Goal: Transaction & Acquisition: Purchase product/service

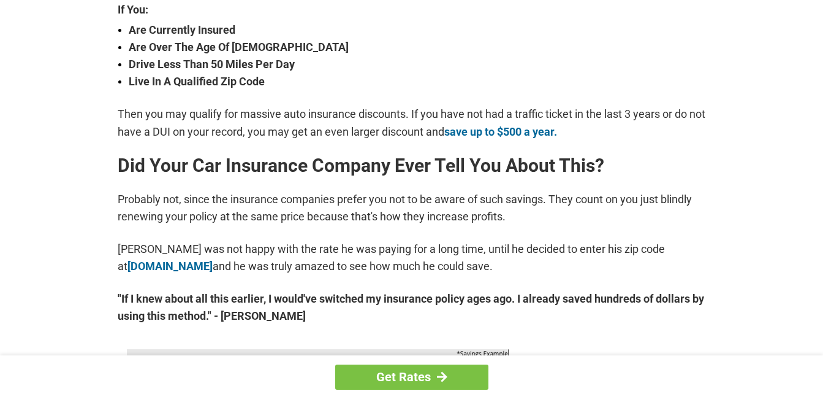
scroll to position [489, 0]
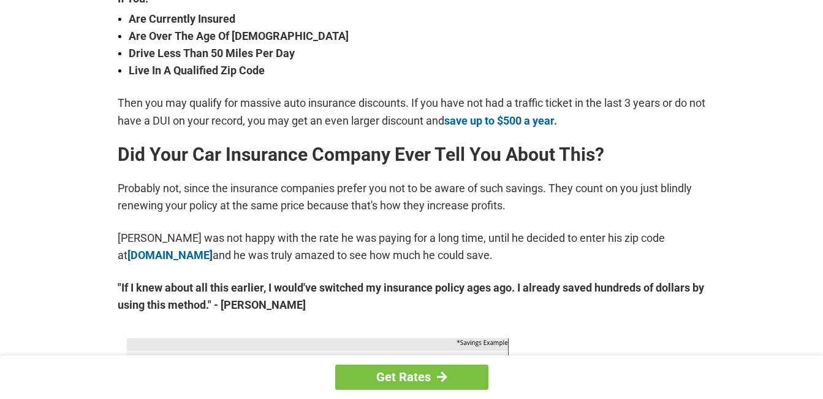
click at [701, 300] on strong ""If I knew about all this earlier, I would've switched my insurance policy ages…" at bounding box center [412, 296] width 589 height 34
click at [408, 375] on link "Get Rates" at bounding box center [411, 376] width 153 height 25
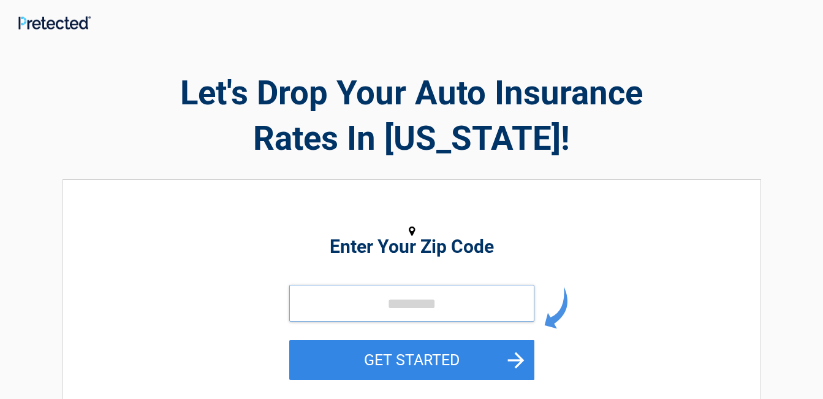
click at [383, 308] on input "tel" at bounding box center [411, 302] width 245 height 37
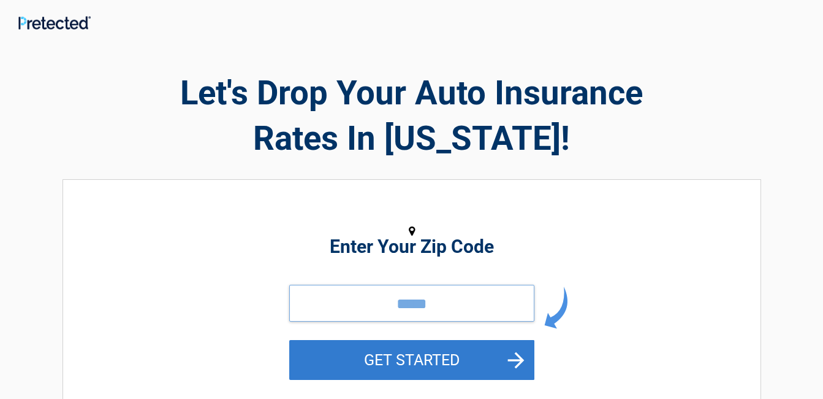
type input "*****"
click at [425, 359] on button "GET STARTED" at bounding box center [411, 360] width 245 height 40
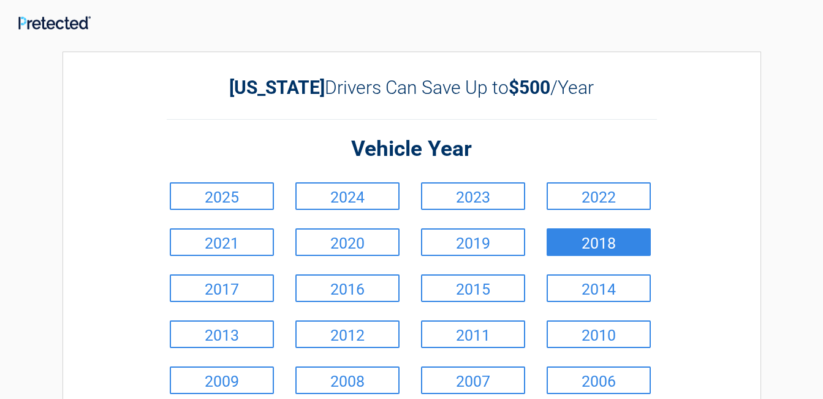
click at [598, 244] on link "2018" at bounding box center [599, 242] width 104 height 28
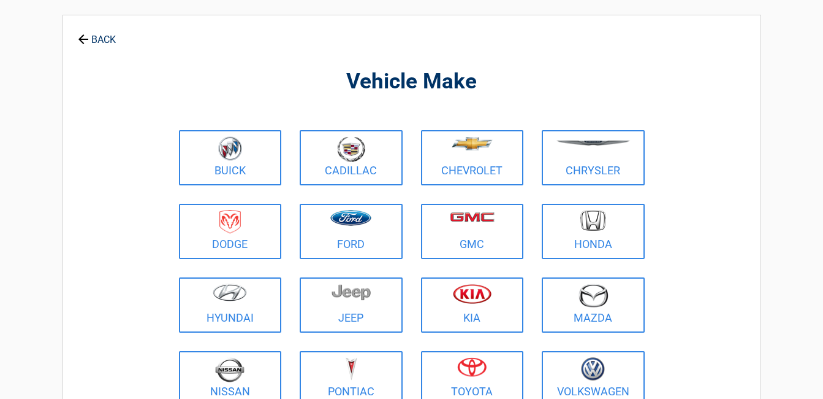
scroll to position [46, 0]
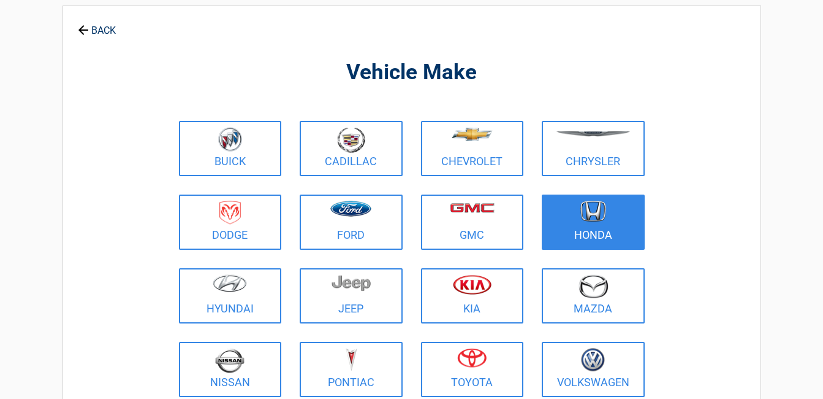
click at [592, 216] on img at bounding box center [594, 210] width 26 height 21
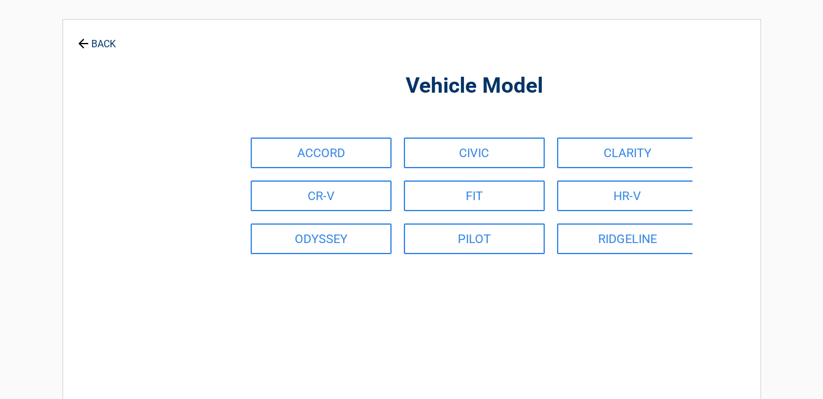
scroll to position [0, 0]
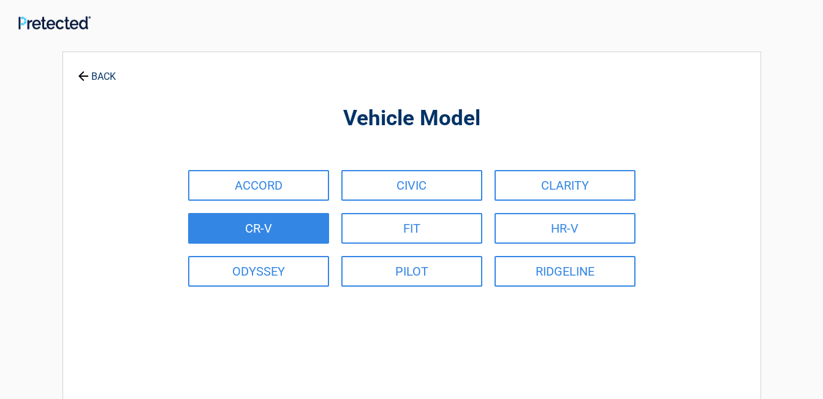
click at [250, 228] on link "CR-V" at bounding box center [258, 228] width 141 height 31
